Goal: Communication & Community: Answer question/provide support

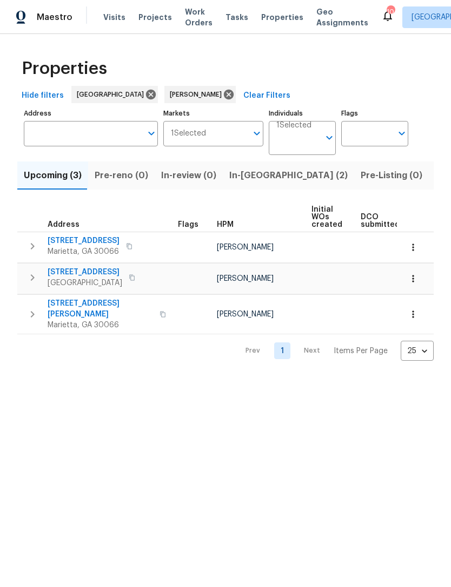
click at [255, 182] on span "In-reno (2)" at bounding box center [288, 175] width 118 height 15
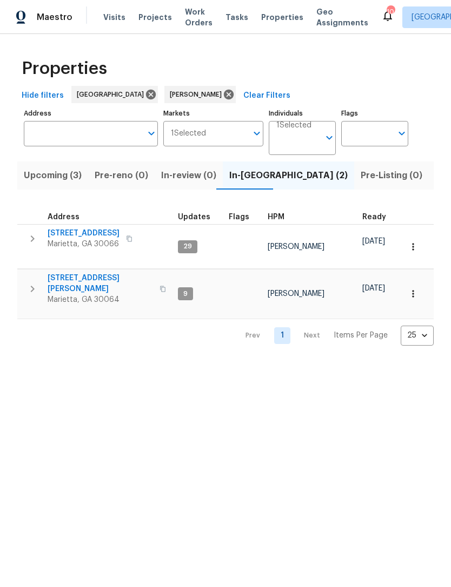
click at [123, 273] on span "3526 W Hampton Dr NW" at bounding box center [100, 284] width 105 height 22
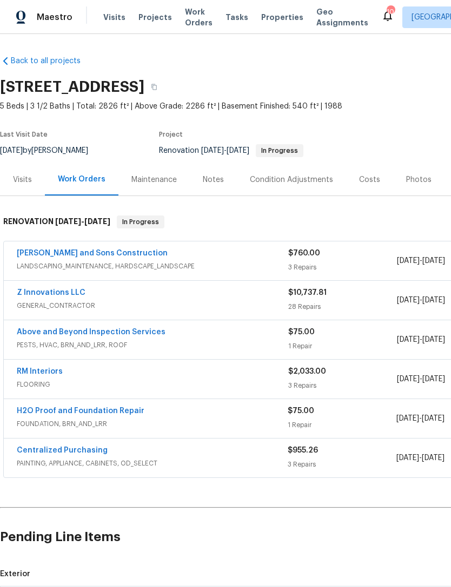
click at [61, 294] on link "Z Innovations LLC" at bounding box center [51, 293] width 69 height 8
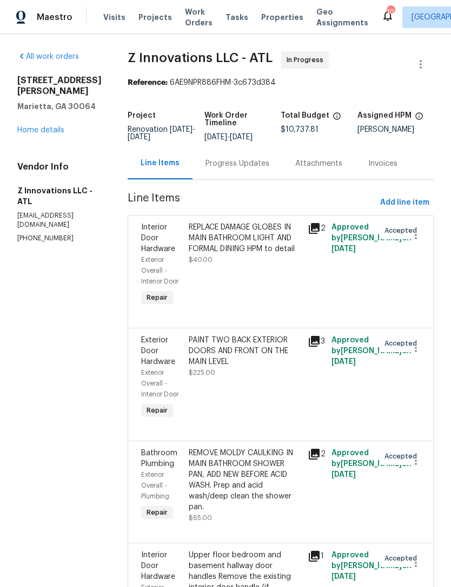
click at [238, 179] on div "Progress Updates" at bounding box center [237, 164] width 90 height 32
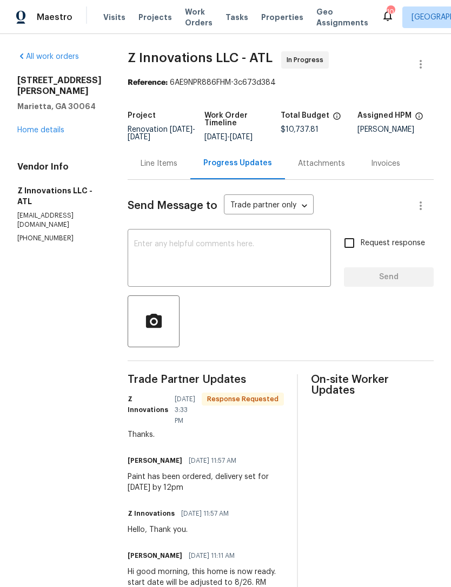
click at [219, 262] on textarea at bounding box center [229, 259] width 190 height 38
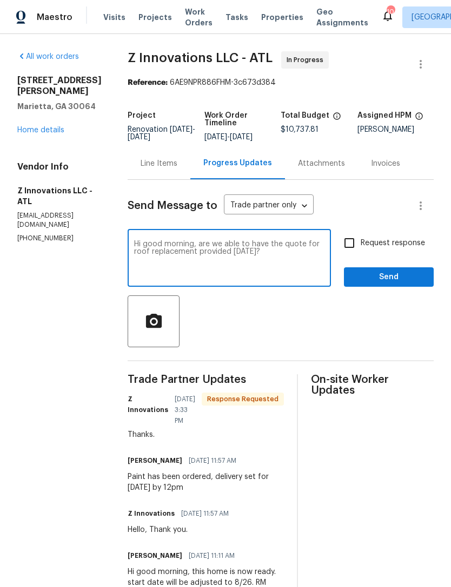
type textarea "Hi good morning, are we able to have the quote for roof replacement provided to…"
click at [351, 253] on input "Request response" at bounding box center [349, 243] width 23 height 23
checkbox input "true"
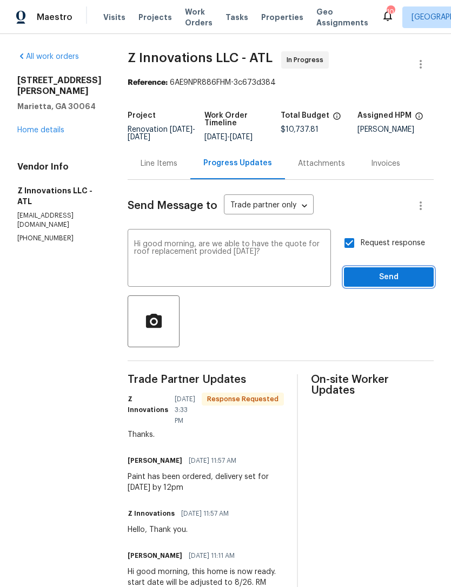
click at [391, 284] on span "Send" at bounding box center [388, 278] width 72 height 14
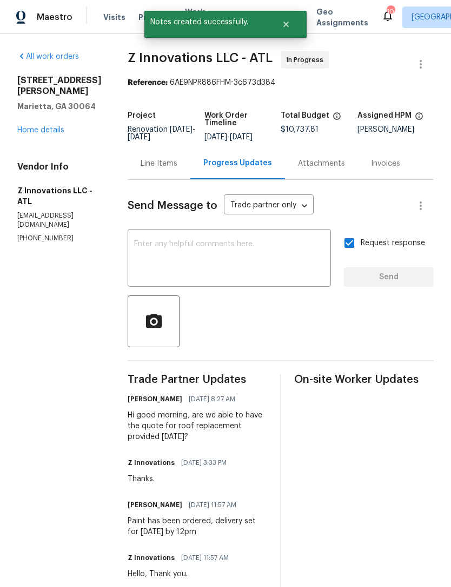
click at [32, 132] on link "Home details" at bounding box center [40, 130] width 47 height 8
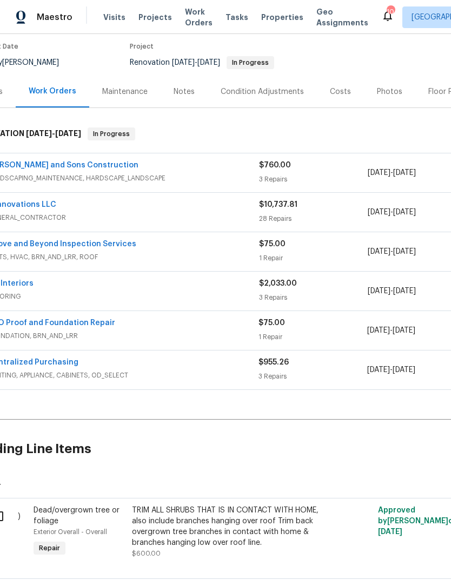
scroll to position [88, 23]
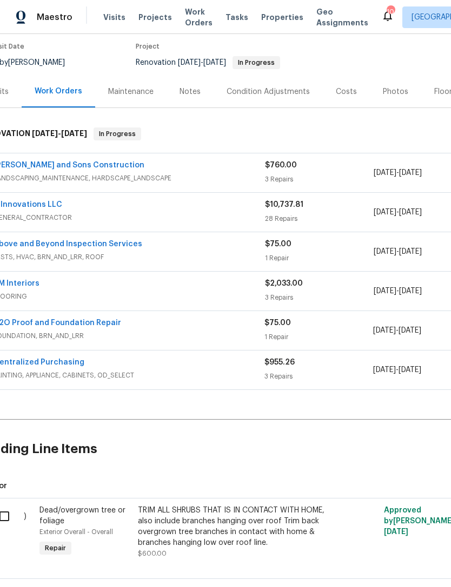
click at [47, 319] on link "H2O Proof and Foundation Repair" at bounding box center [58, 323] width 128 height 8
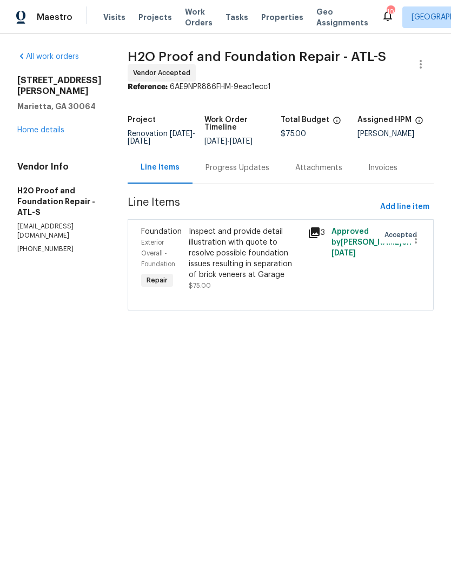
click at [203, 178] on div "Progress Updates" at bounding box center [237, 168] width 90 height 32
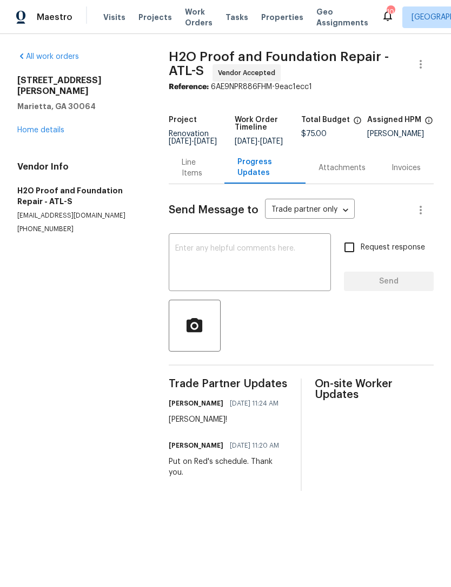
click at [301, 274] on textarea at bounding box center [249, 264] width 149 height 38
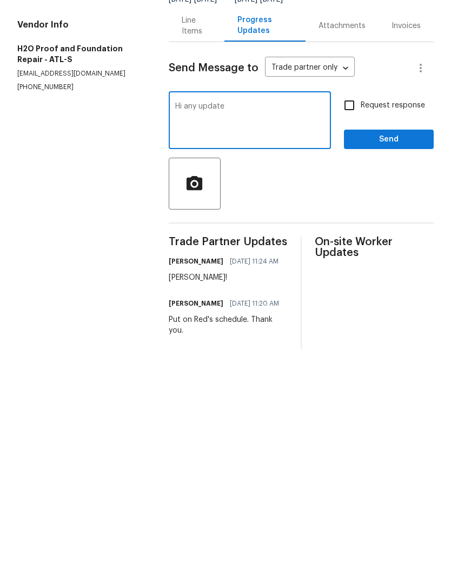
click at [184, 245] on textarea "Hi any update" at bounding box center [249, 264] width 149 height 38
click at [306, 245] on textarea "Hi good morning, any update" at bounding box center [249, 264] width 149 height 38
type textarea "Hi good morning, any update on this WO?"
click at [356, 236] on input "Request response" at bounding box center [349, 247] width 23 height 23
checkbox input "true"
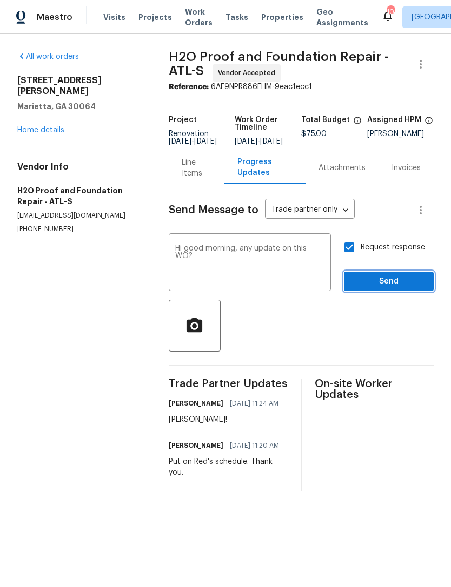
click at [388, 289] on span "Send" at bounding box center [388, 282] width 72 height 14
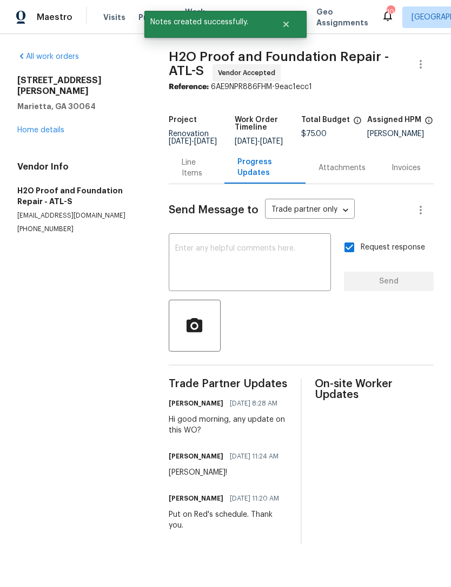
click at [33, 112] on div "3526 W Hampton Dr NW Marietta, GA 30064 Home details" at bounding box center [79, 105] width 125 height 61
click at [31, 126] on link "Home details" at bounding box center [40, 130] width 47 height 8
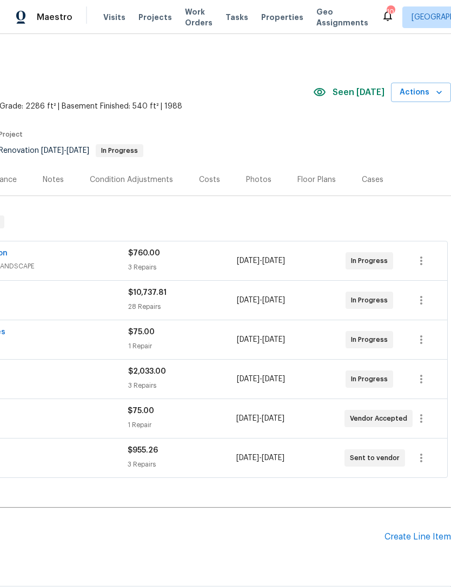
scroll to position [0, 160]
click at [211, 180] on div "Costs" at bounding box center [209, 180] width 21 height 11
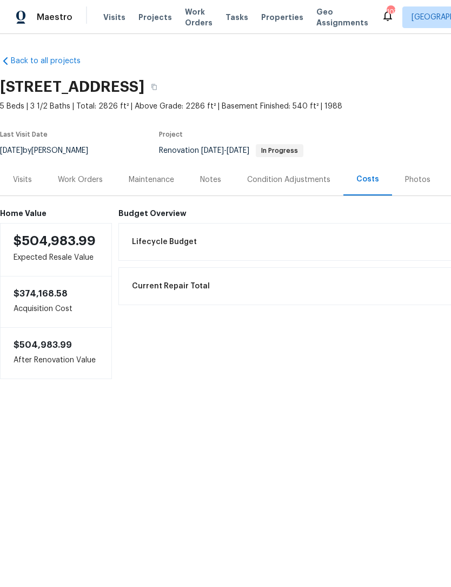
click at [69, 187] on div "Work Orders" at bounding box center [80, 180] width 71 height 32
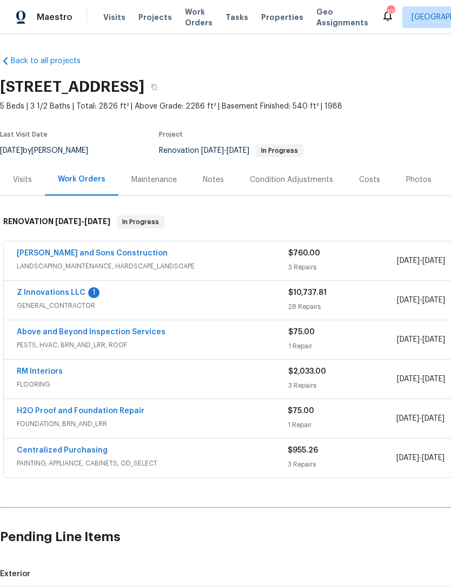
click at [67, 292] on link "Z Innovations LLC" at bounding box center [51, 293] width 69 height 8
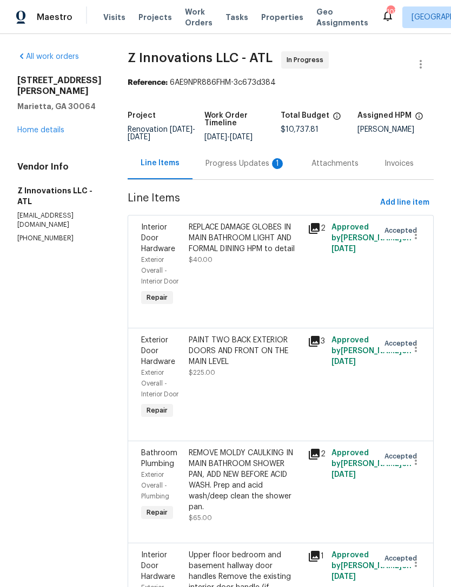
click at [253, 169] on div "Progress Updates 1" at bounding box center [245, 163] width 80 height 11
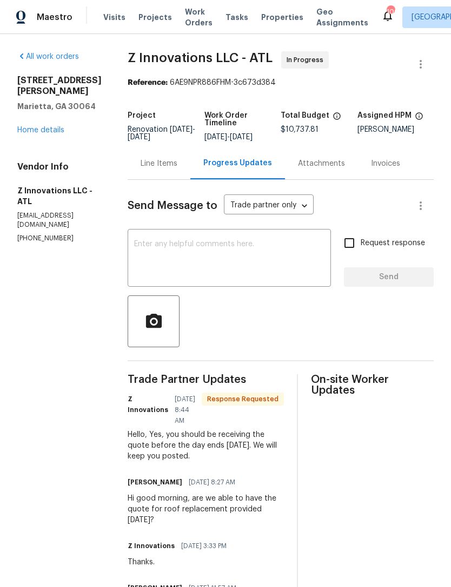
click at [159, 262] on textarea at bounding box center [229, 259] width 190 height 38
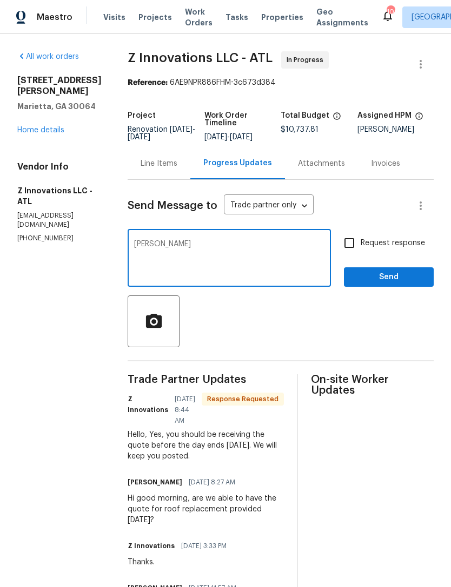
type textarea "Ty"
click at [352, 247] on input "Request response" at bounding box center [349, 243] width 23 height 23
checkbox input "true"
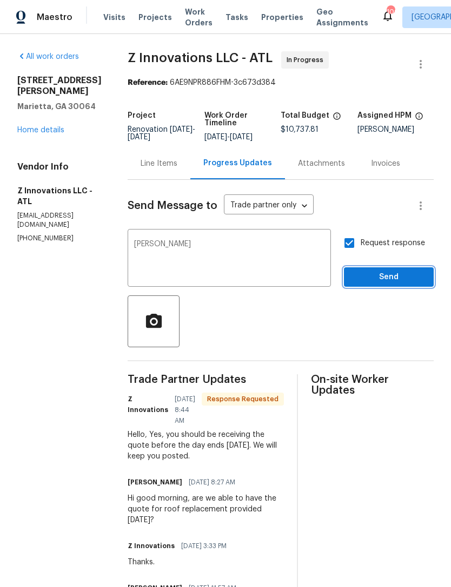
click at [391, 284] on span "Send" at bounding box center [388, 278] width 72 height 14
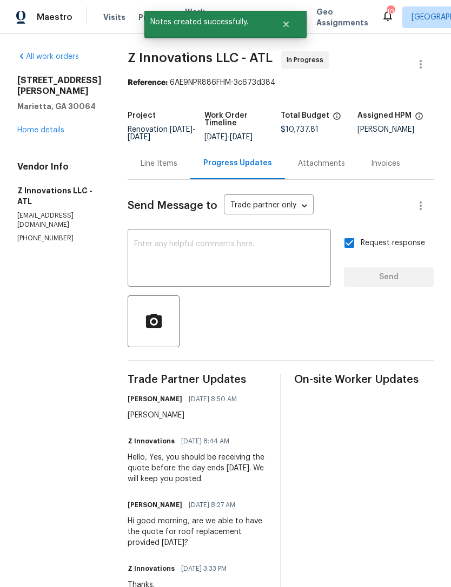
click at [35, 126] on link "Home details" at bounding box center [40, 130] width 47 height 8
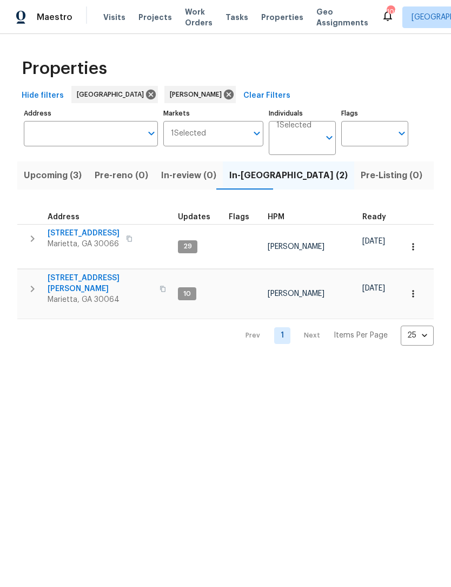
click at [435, 172] on span "Listed (13)" at bounding box center [457, 175] width 44 height 15
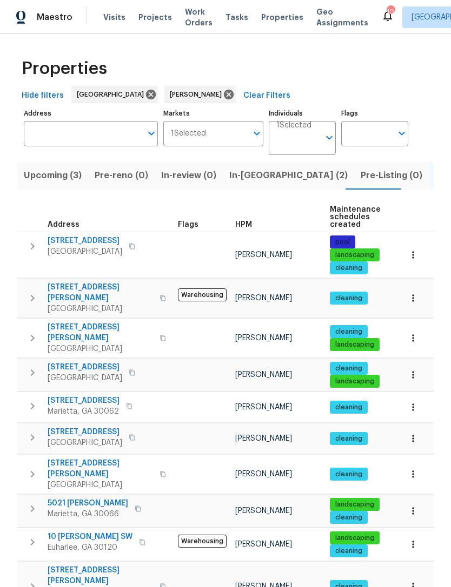
click at [68, 362] on span "6001 Deer Springs Ln NW" at bounding box center [85, 367] width 75 height 11
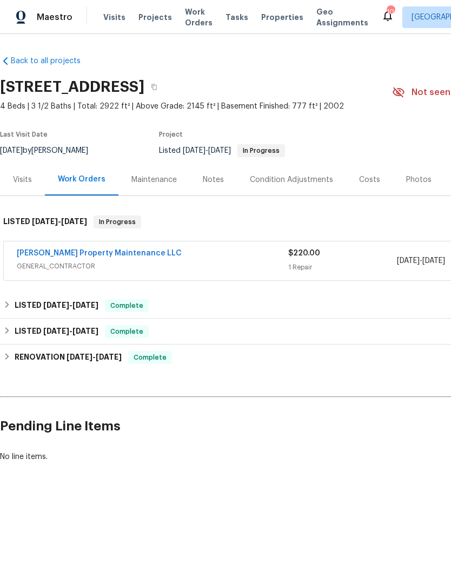
click at [199, 260] on div "[PERSON_NAME] Property Maintenance LLC" at bounding box center [152, 254] width 271 height 13
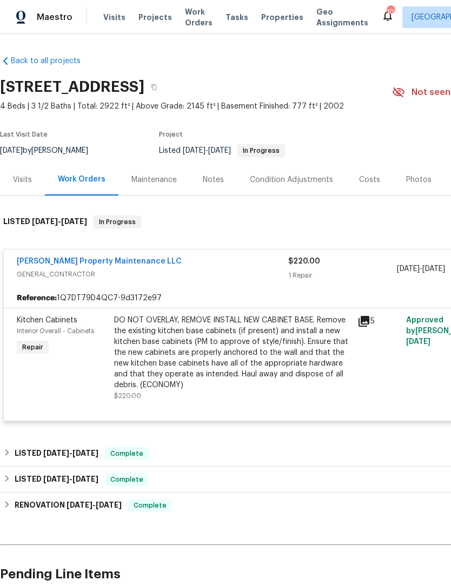
click at [48, 319] on span "Kitchen Cabinets" at bounding box center [47, 321] width 61 height 8
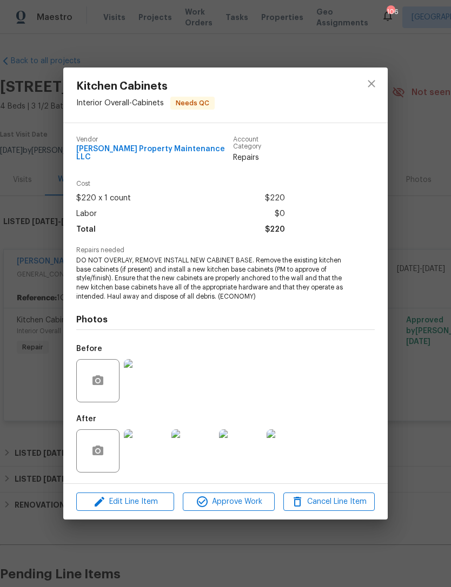
click at [147, 450] on img at bounding box center [145, 451] width 43 height 43
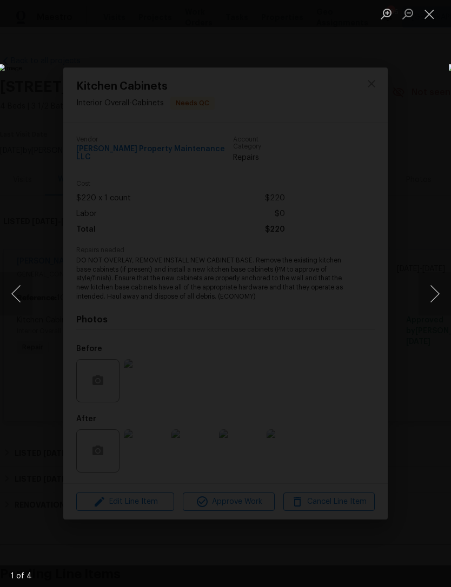
click at [424, 301] on button "Next image" at bounding box center [434, 293] width 32 height 43
click at [432, 296] on button "Next image" at bounding box center [434, 293] width 32 height 43
click at [430, 293] on button "Next image" at bounding box center [434, 293] width 32 height 43
click at [431, 291] on button "Next image" at bounding box center [434, 293] width 32 height 43
click at [425, 294] on button "Next image" at bounding box center [434, 293] width 32 height 43
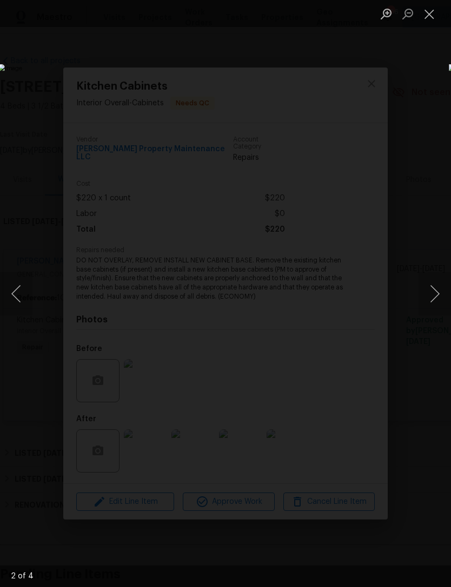
click at [428, 18] on button "Close lightbox" at bounding box center [429, 13] width 22 height 19
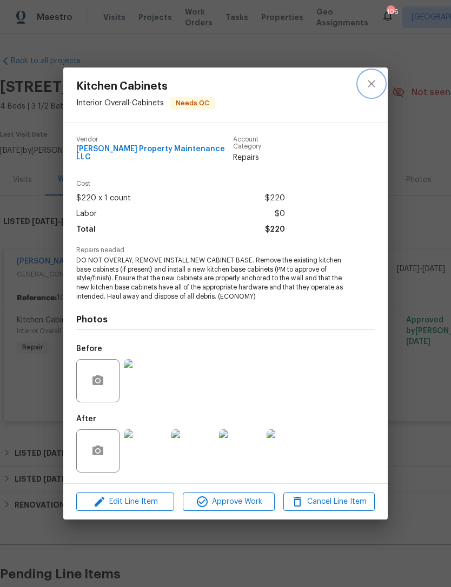
click at [369, 96] on button "close" at bounding box center [371, 84] width 26 height 26
